Goal: Obtain resource: Obtain resource

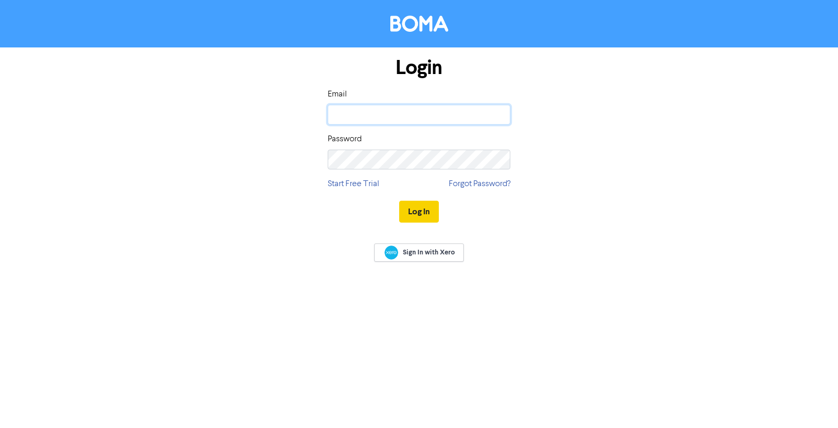
type input "[PERSON_NAME][EMAIL_ADDRESS][DOMAIN_NAME]"
click at [420, 211] on button "Log In" at bounding box center [419, 212] width 40 height 22
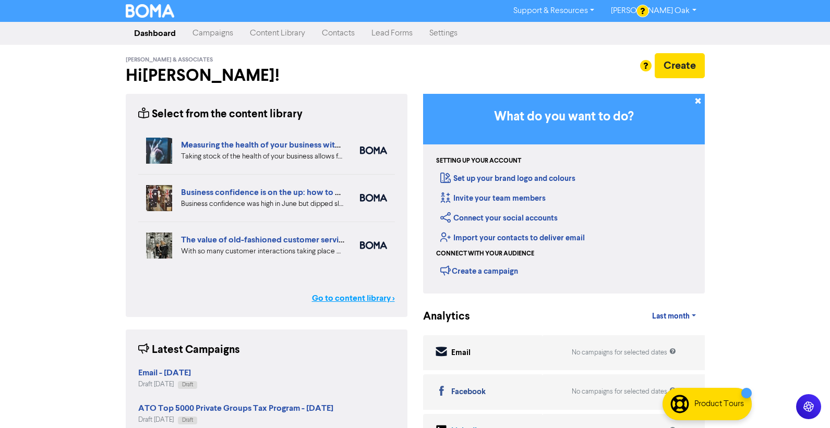
click at [355, 295] on link "Go to content library >" at bounding box center [353, 298] width 83 height 13
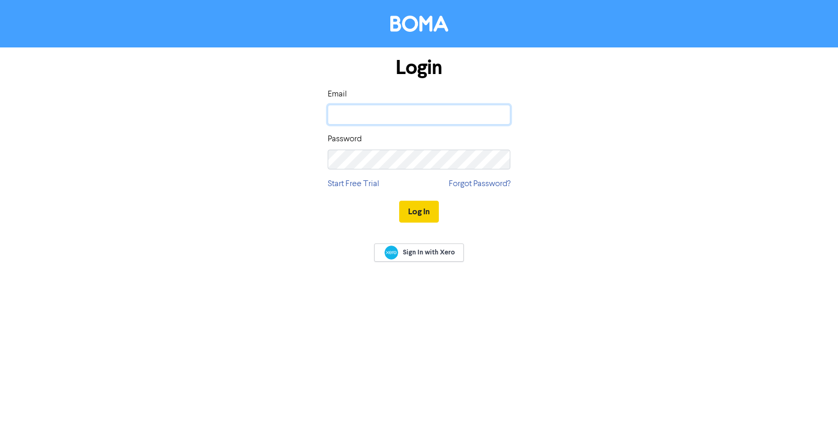
type input "[PERSON_NAME][EMAIL_ADDRESS][DOMAIN_NAME]"
click at [422, 212] on button "Log In" at bounding box center [419, 212] width 40 height 22
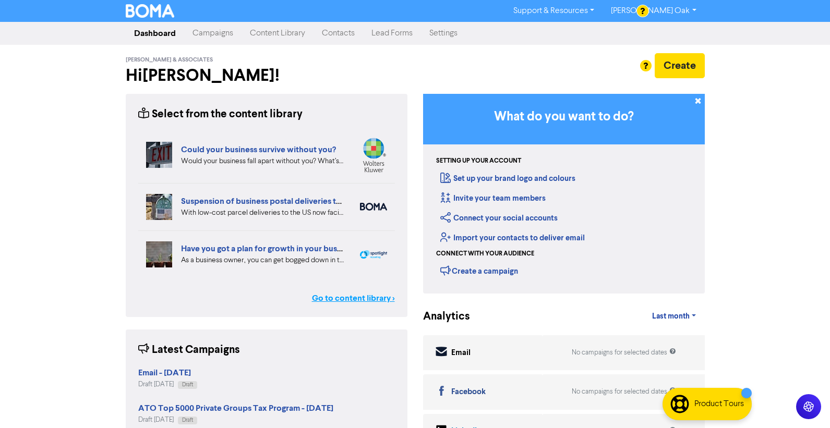
click at [353, 296] on link "Go to content library >" at bounding box center [353, 298] width 83 height 13
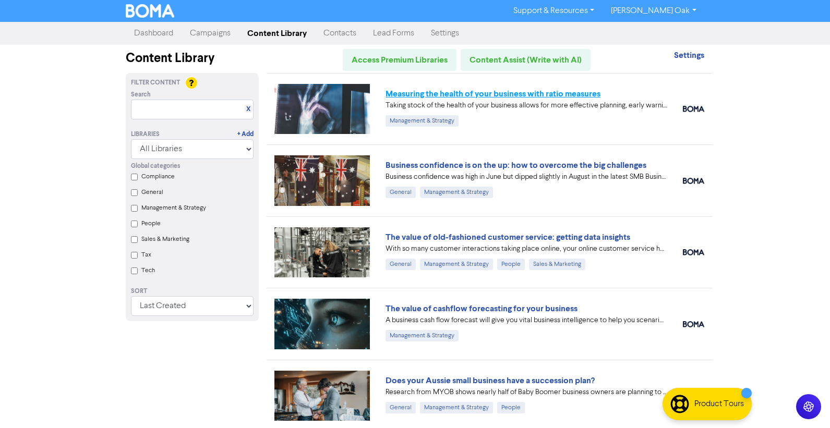
click at [417, 92] on link "Measuring the health of your business with ratio measures" at bounding box center [493, 94] width 215 height 10
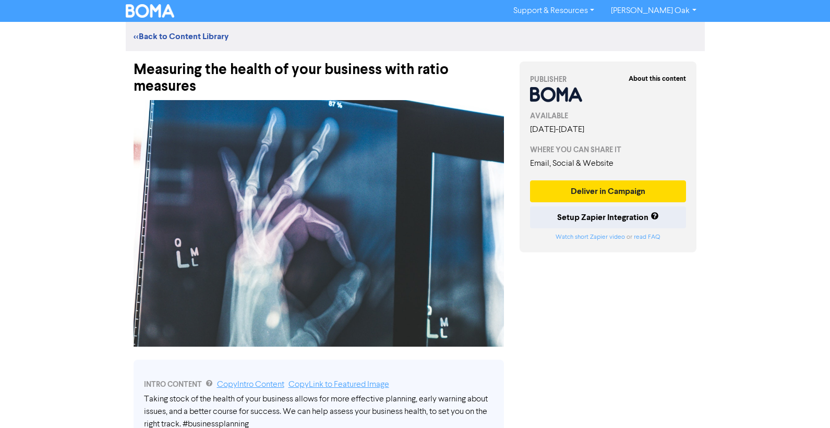
click at [204, 84] on div "Measuring the health of your business with ratio measures" at bounding box center [319, 73] width 371 height 44
click at [206, 87] on div "Measuring the health of your business with ratio measures" at bounding box center [319, 73] width 371 height 44
click at [208, 88] on div "Measuring the health of your business with ratio measures" at bounding box center [319, 73] width 371 height 44
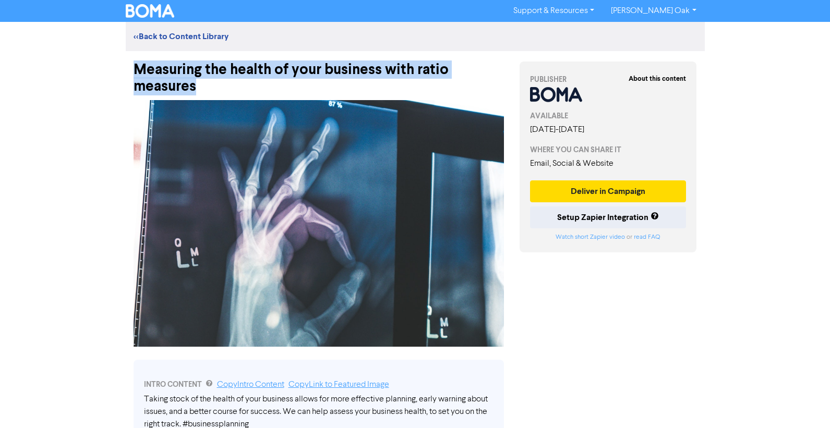
drag, startPoint x: 213, startPoint y: 88, endPoint x: 111, endPoint y: 72, distance: 104.0
click at [111, 72] on div "Support & Resources Video Tutorials FAQ & Guides Marketing Education Valery Oak…" at bounding box center [415, 214] width 830 height 428
copy div "Measuring the health of your business with ratio measures"
click at [279, 161] on img at bounding box center [319, 223] width 371 height 247
drag, startPoint x: 216, startPoint y: 261, endPoint x: 230, endPoint y: 257, distance: 14.2
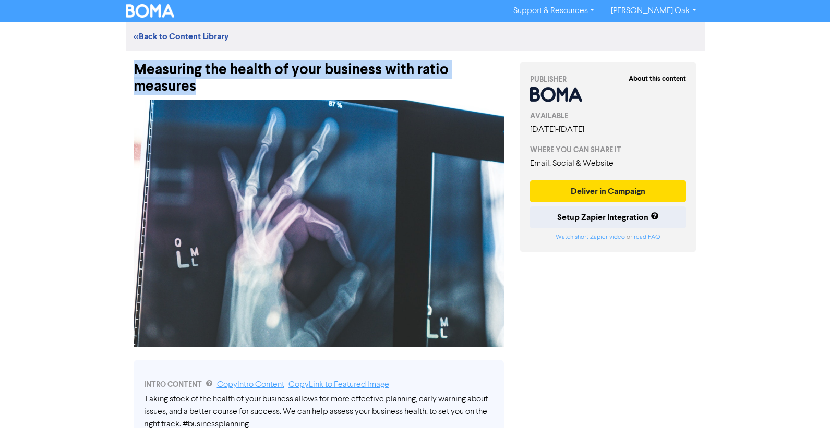
click at [216, 261] on img at bounding box center [319, 223] width 371 height 247
click at [277, 225] on img at bounding box center [319, 223] width 371 height 247
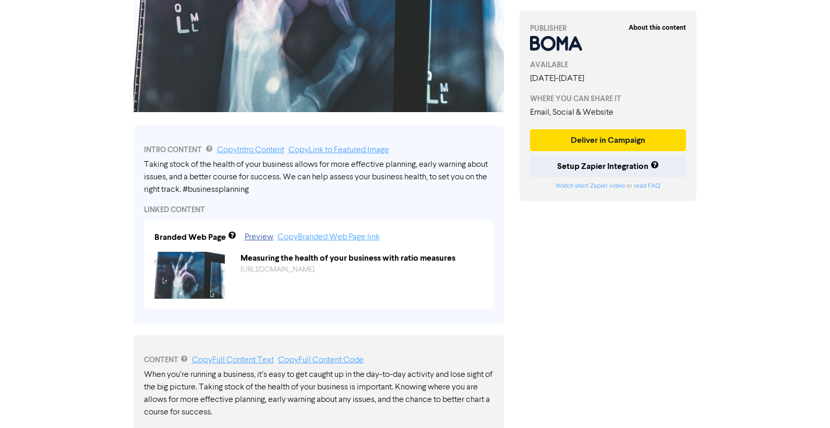
scroll to position [261, 0]
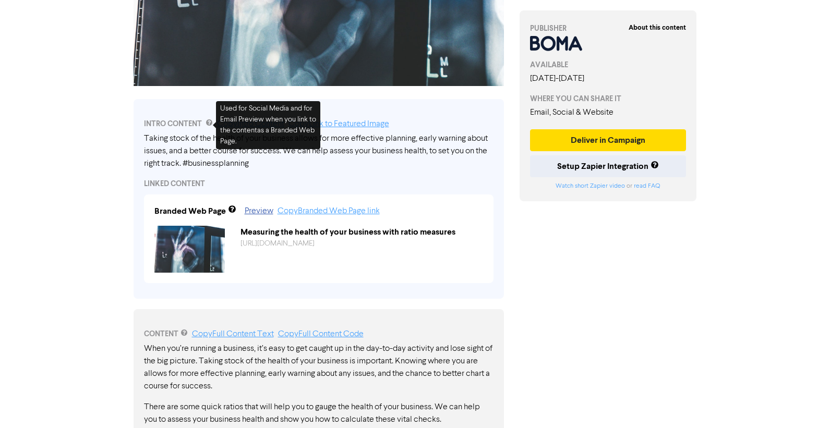
drag, startPoint x: 45, startPoint y: 197, endPoint x: 76, endPoint y: 185, distance: 32.6
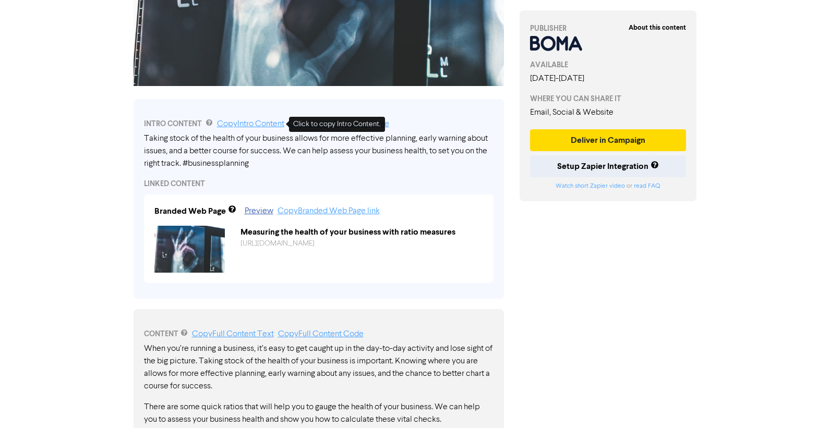
click at [241, 123] on link "Copy Intro Content" at bounding box center [250, 124] width 67 height 8
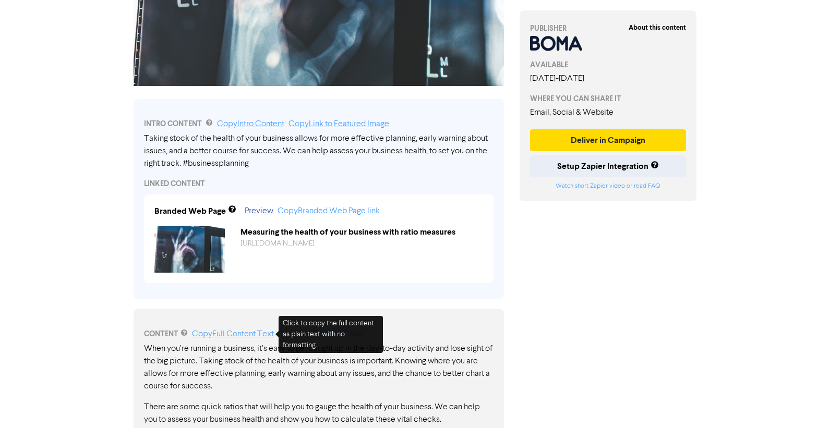
click at [213, 335] on link "Copy Full Content Text" at bounding box center [233, 334] width 82 height 8
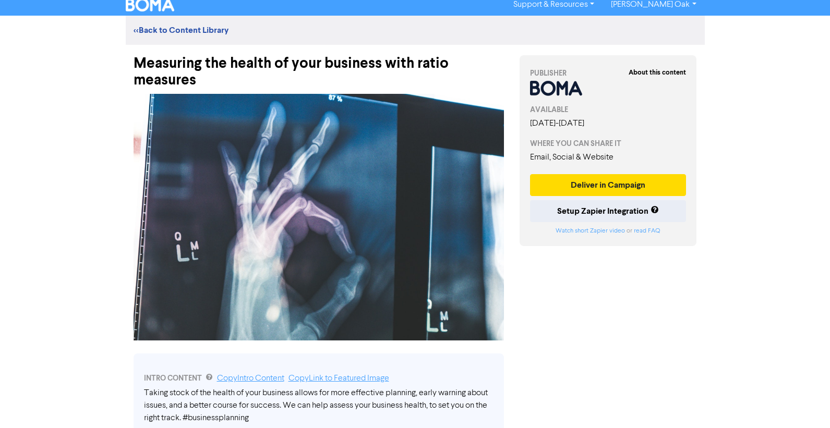
scroll to position [0, 0]
